Goal: Use online tool/utility

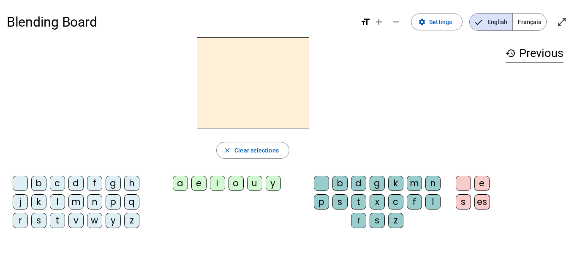
click at [79, 185] on div "d" at bounding box center [75, 183] width 15 height 15
click at [527, 19] on span "Français" at bounding box center [529, 22] width 33 height 17
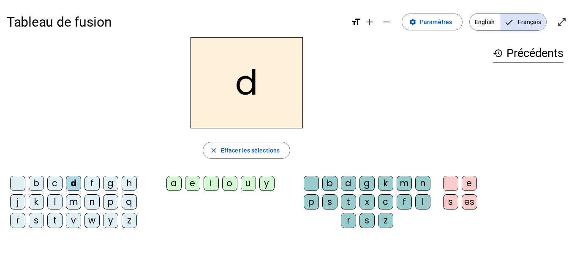
click at [247, 185] on div "u" at bounding box center [248, 183] width 15 height 15
click at [393, 203] on div "c" at bounding box center [385, 201] width 15 height 15
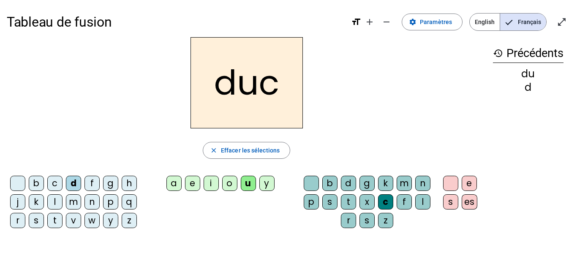
click at [313, 185] on div at bounding box center [311, 183] width 15 height 15
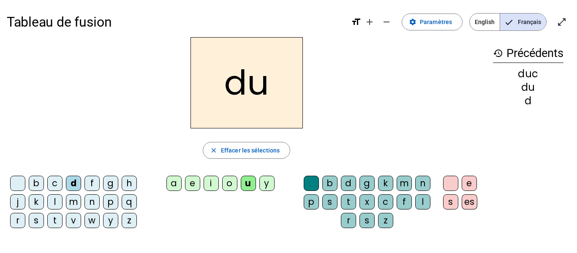
click at [192, 181] on div "e" at bounding box center [192, 183] width 15 height 15
click at [100, 206] on div "n" at bounding box center [91, 201] width 15 height 15
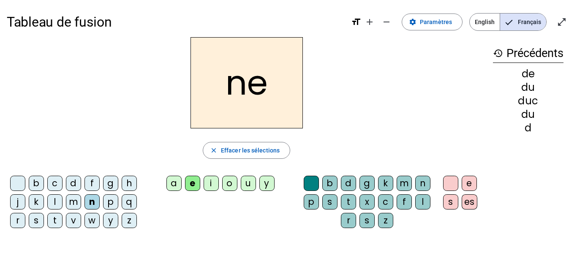
click at [81, 201] on div "m" at bounding box center [73, 201] width 15 height 15
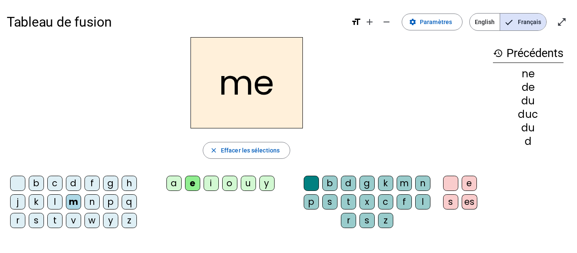
click at [44, 220] on div "s" at bounding box center [36, 220] width 15 height 15
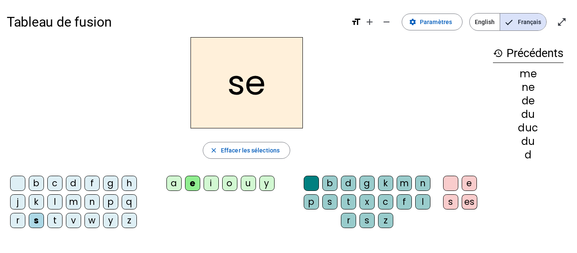
click at [244, 183] on div "u" at bounding box center [248, 183] width 15 height 15
click at [63, 198] on div "l" at bounding box center [54, 201] width 15 height 15
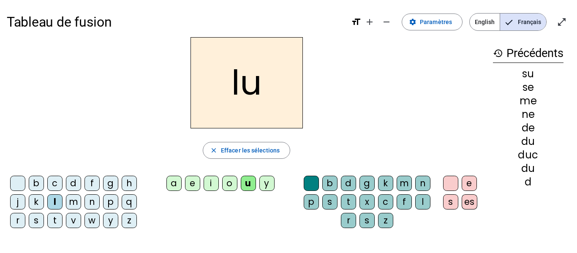
click at [171, 185] on div "a" at bounding box center [173, 183] width 15 height 15
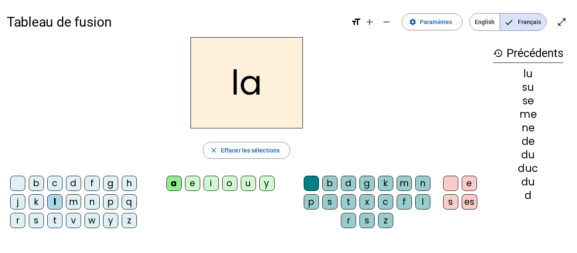
click at [393, 198] on div "c" at bounding box center [385, 201] width 15 height 15
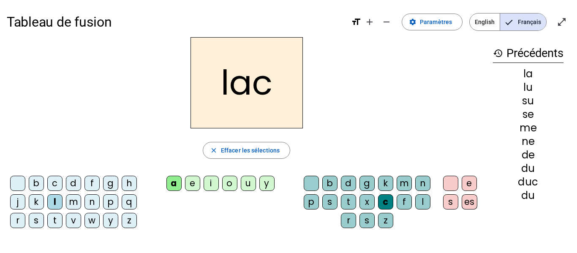
click at [63, 219] on div "t" at bounding box center [54, 220] width 15 height 15
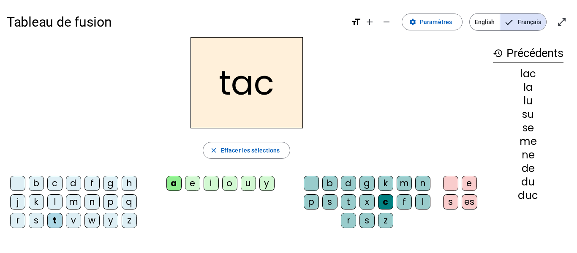
click at [44, 181] on div "b" at bounding box center [36, 183] width 15 height 15
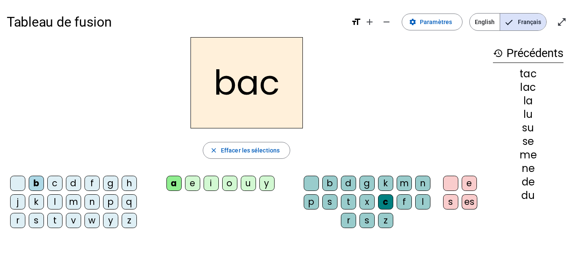
click at [44, 218] on div "s" at bounding box center [36, 220] width 15 height 15
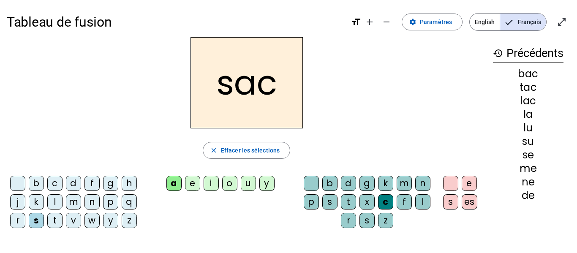
click at [193, 186] on div "e" at bounding box center [192, 183] width 15 height 15
click at [415, 209] on div "l" at bounding box center [422, 201] width 15 height 15
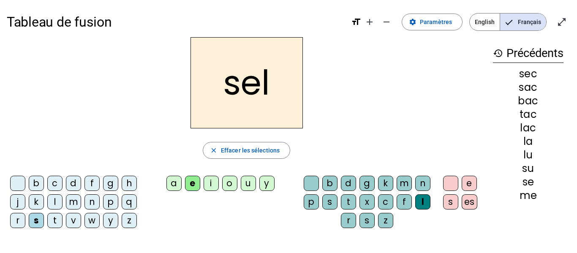
click at [227, 182] on div "o" at bounding box center [229, 183] width 15 height 15
